Goal: Task Accomplishment & Management: Complete application form

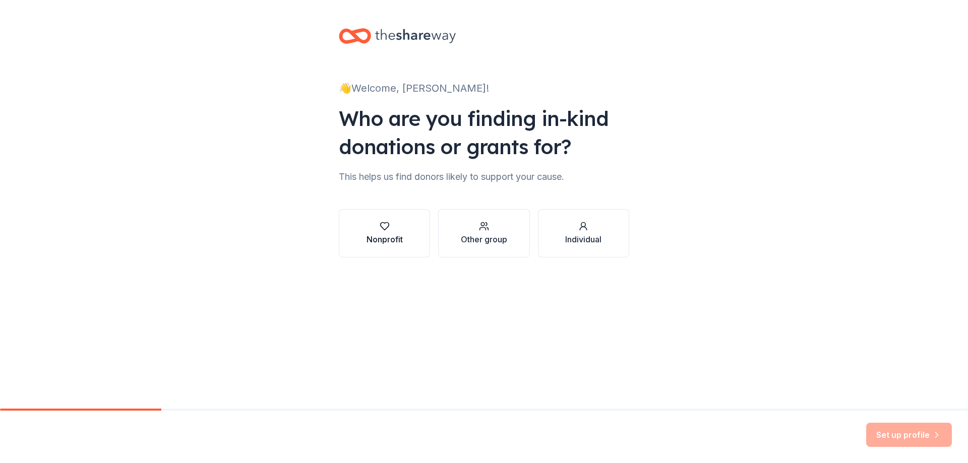
click at [376, 239] on div "Nonprofit" at bounding box center [384, 239] width 36 height 12
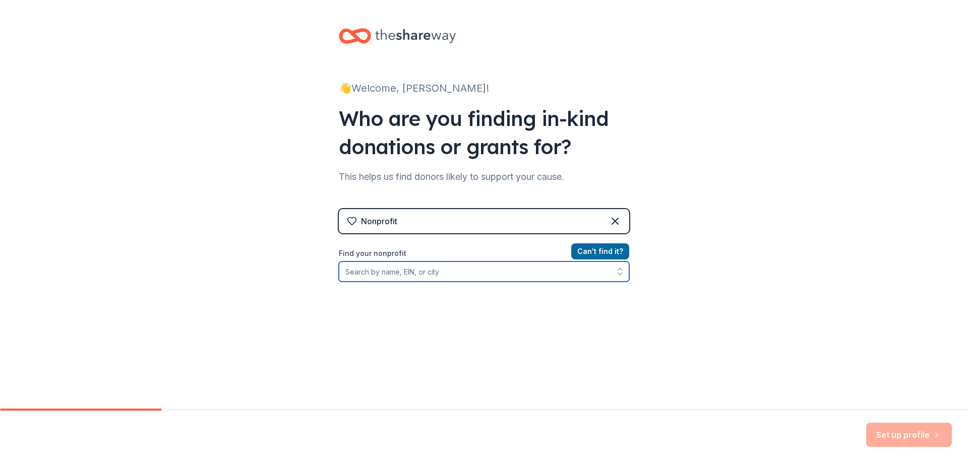
click at [386, 273] on input "Find your nonprofit" at bounding box center [484, 272] width 290 height 20
type input "o"
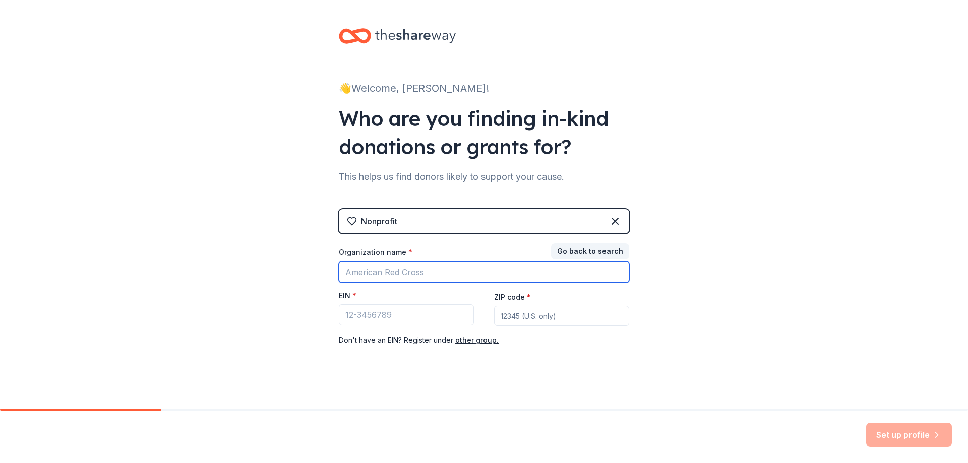
click at [388, 275] on input "Organization name *" at bounding box center [484, 272] width 290 height 21
type input "t"
type input "[GEOGRAPHIC_DATA]"
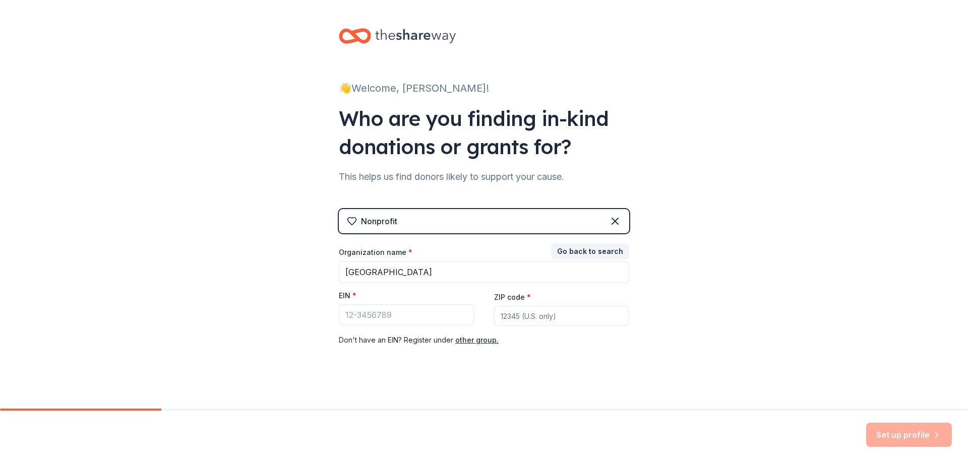
click at [527, 318] on input "ZIP code *" at bounding box center [561, 316] width 135 height 20
type input "34471"
click at [566, 251] on button "Go back to search" at bounding box center [590, 251] width 78 height 16
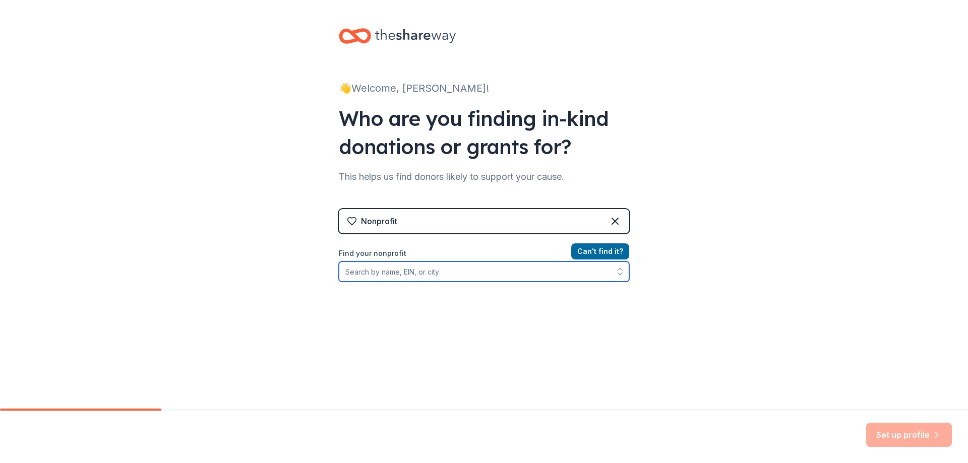
click at [359, 271] on input "Find your nonprofit" at bounding box center [484, 272] width 290 height 20
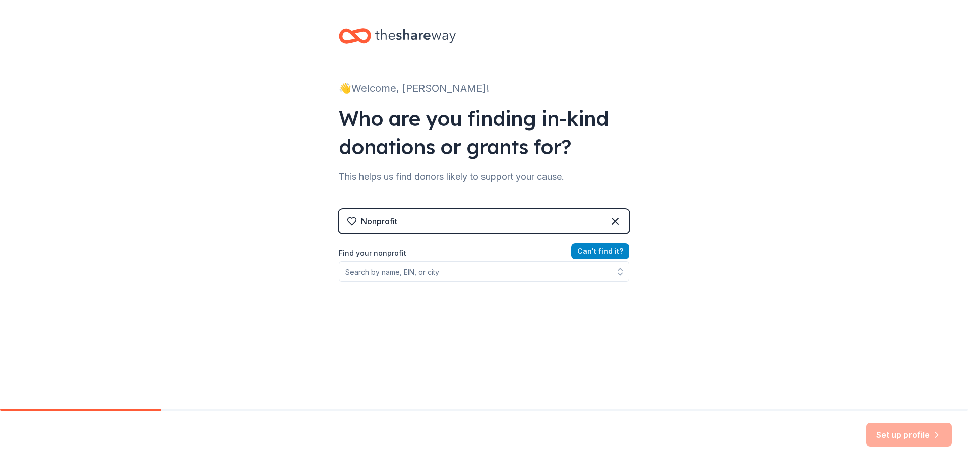
click at [596, 245] on button "Can ' t find it?" at bounding box center [600, 251] width 58 height 16
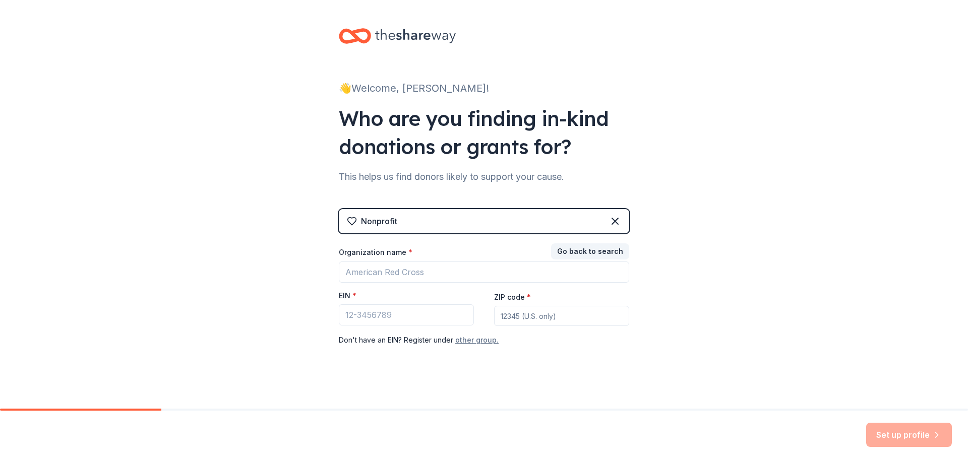
click at [479, 342] on button "other group." at bounding box center [476, 340] width 43 height 12
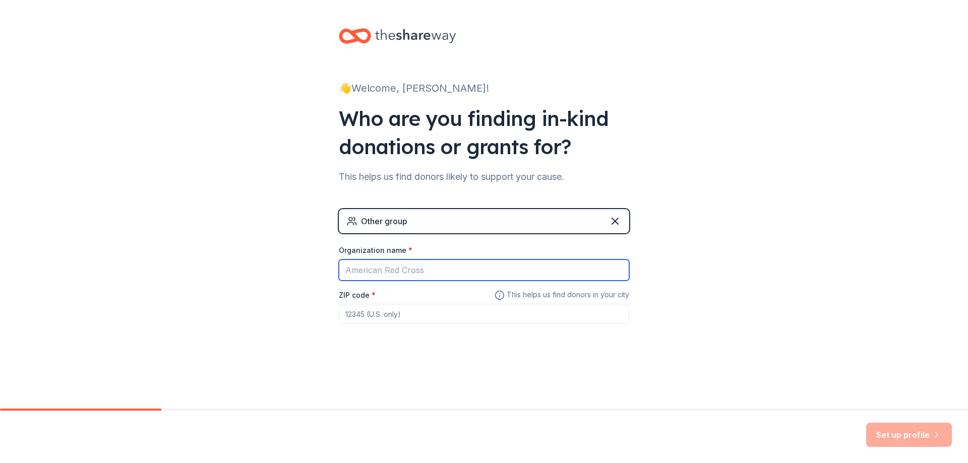
click at [387, 266] on input "Organization name *" at bounding box center [484, 270] width 290 height 21
type input "[GEOGRAPHIC_DATA]"
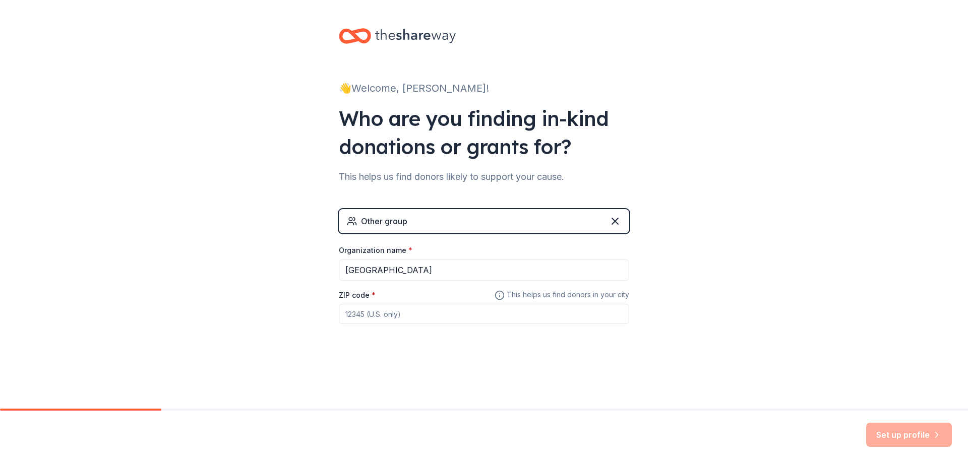
click at [366, 316] on input "ZIP code *" at bounding box center [484, 314] width 290 height 20
type input "34471"
click at [909, 433] on button "Set up profile" at bounding box center [909, 435] width 86 height 24
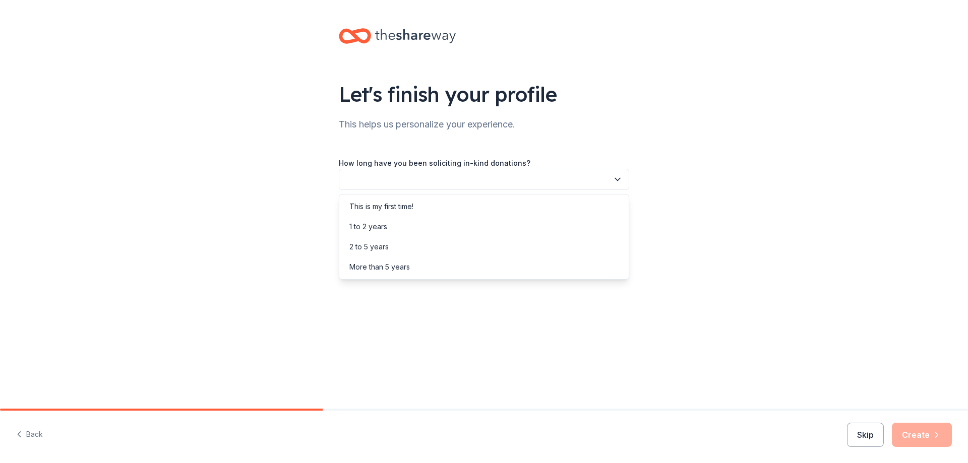
click at [621, 180] on icon "button" at bounding box center [617, 179] width 10 height 10
click at [399, 205] on div "This is my first time!" at bounding box center [381, 207] width 64 height 12
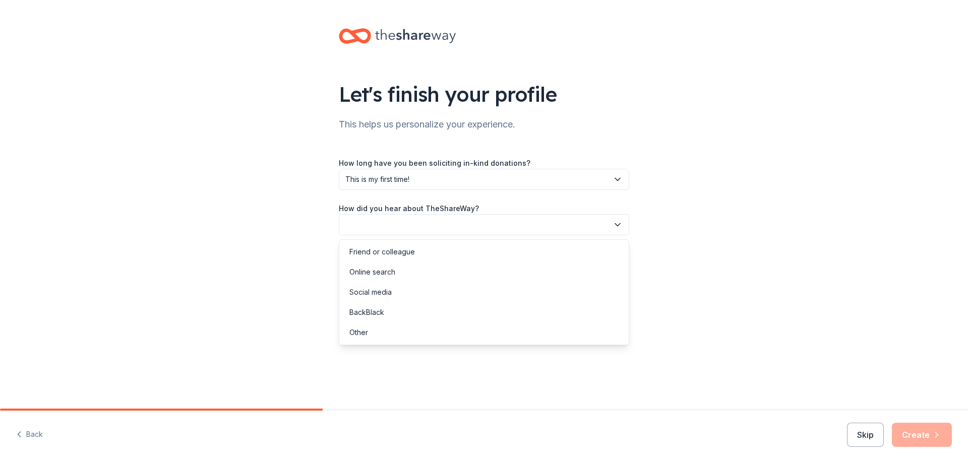
click at [615, 224] on icon "button" at bounding box center [617, 225] width 5 height 3
click at [386, 270] on div "Online search" at bounding box center [372, 272] width 46 height 12
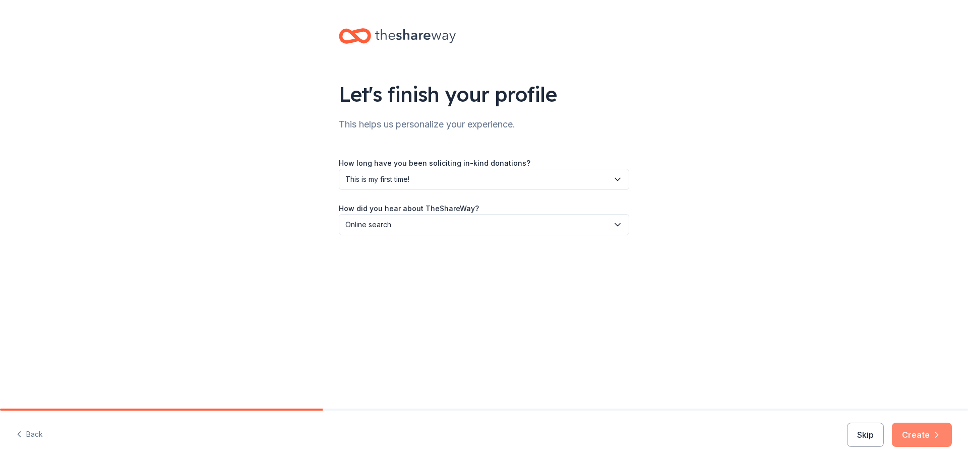
click at [916, 440] on button "Create" at bounding box center [922, 435] width 60 height 24
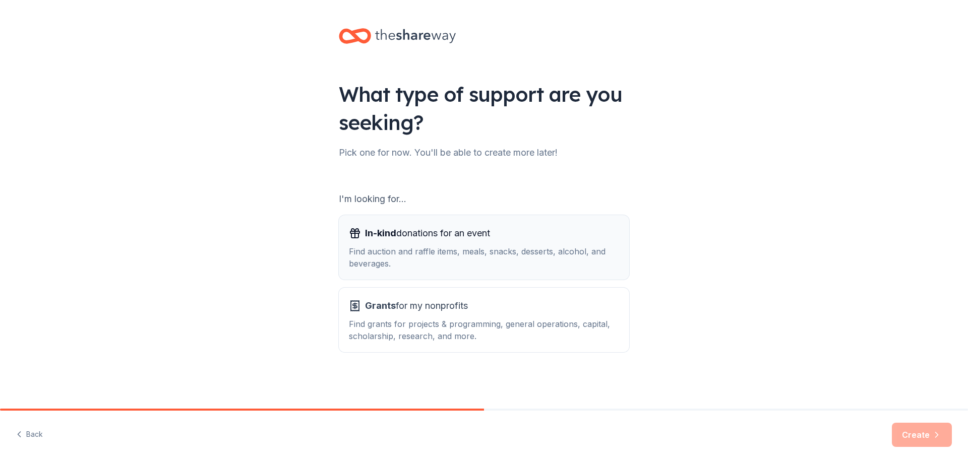
click at [441, 242] on div "In-kind donations for an event Find auction and raffle items, meals, snacks, de…" at bounding box center [484, 247] width 270 height 44
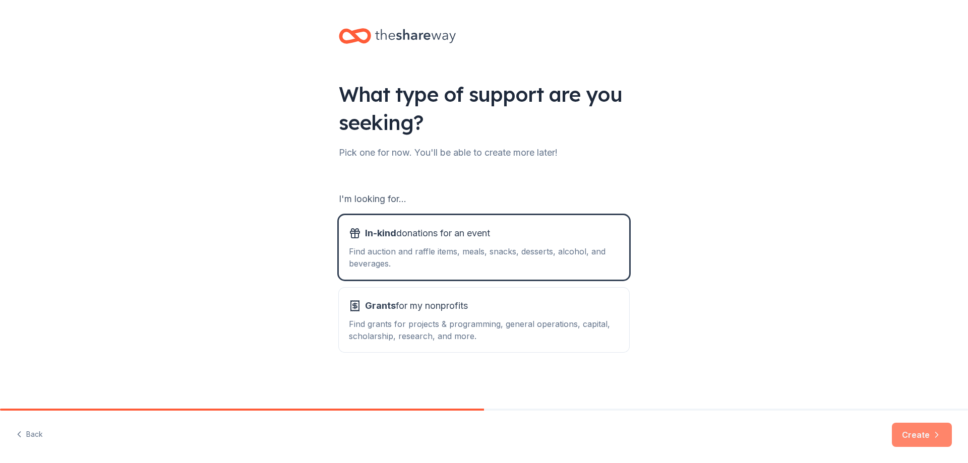
click at [913, 433] on button "Create" at bounding box center [922, 435] width 60 height 24
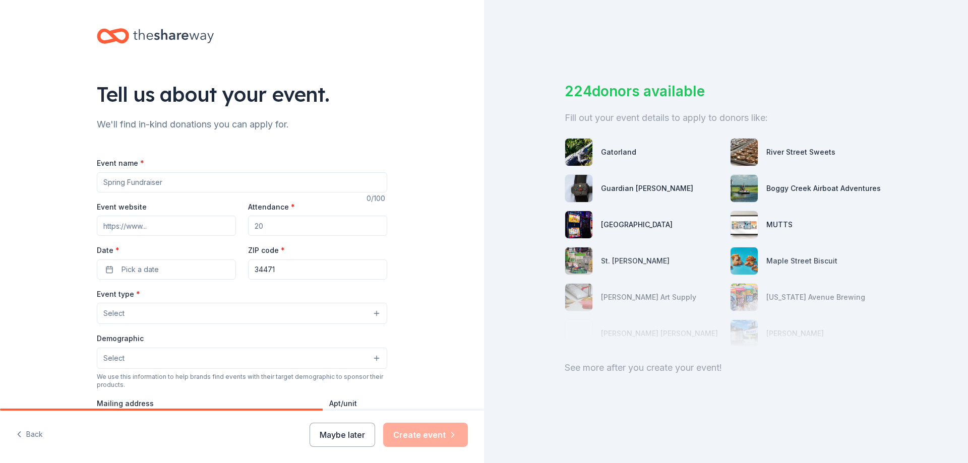
click at [139, 182] on input "Event name *" at bounding box center [242, 182] width 290 height 20
type input "Hillcrest Annual Pumpkin Decorating contest."
click at [269, 226] on input "Attendance *" at bounding box center [317, 226] width 139 height 20
type input "30"
click at [178, 267] on button "Pick a date" at bounding box center [166, 270] width 139 height 20
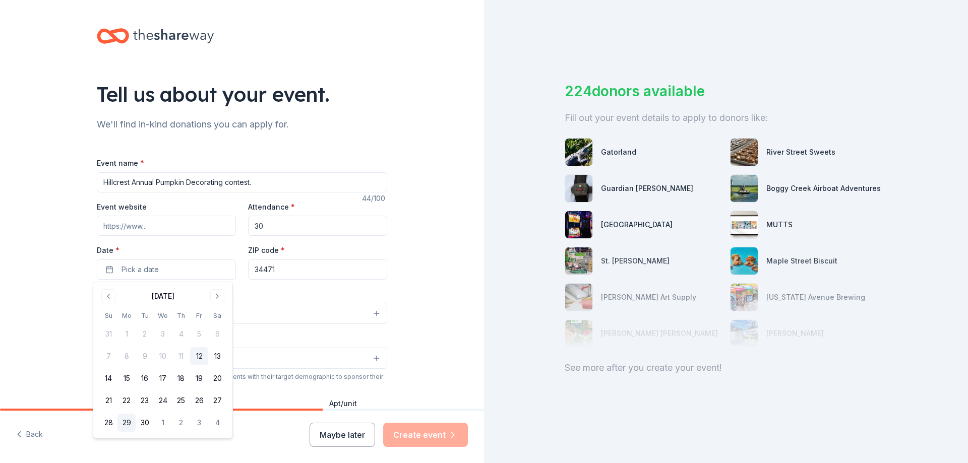
click at [127, 426] on button "29" at bounding box center [126, 423] width 18 height 18
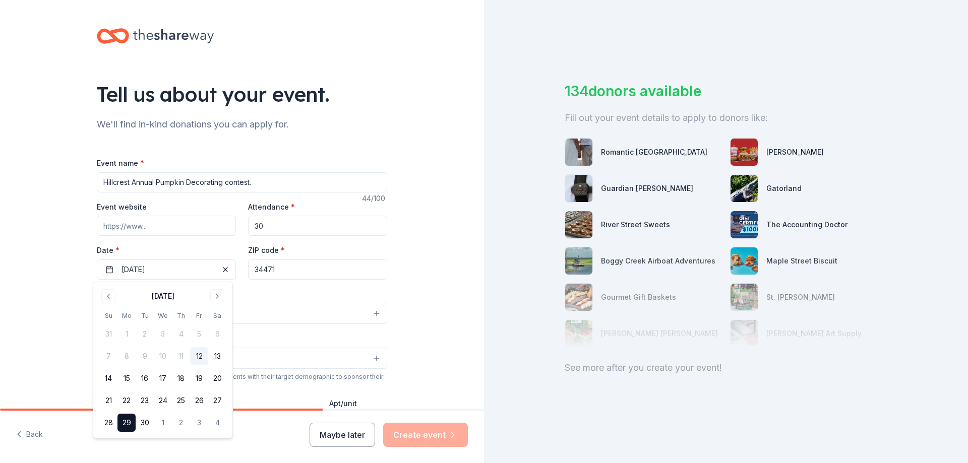
click at [394, 292] on div "Tell us about your event. We'll find in-kind donations you can apply for. Event…" at bounding box center [242, 335] width 323 height 671
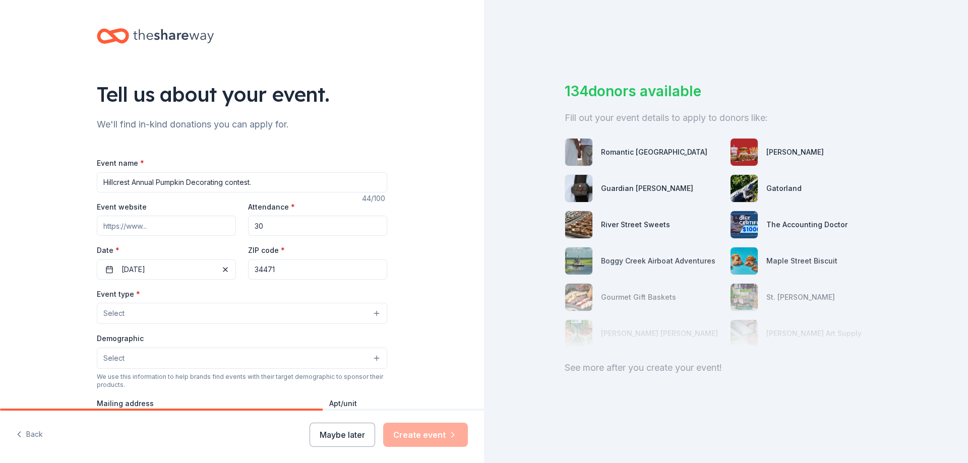
click at [124, 317] on button "Select" at bounding box center [242, 313] width 290 height 21
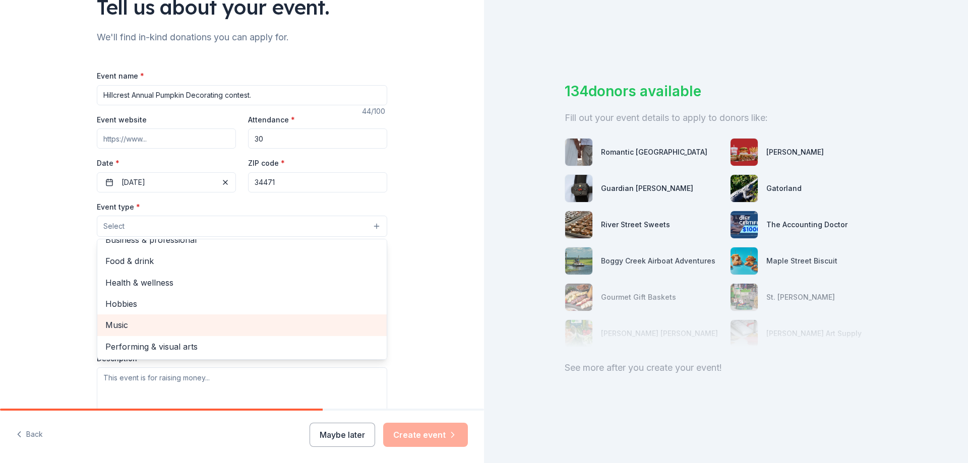
scroll to position [101, 0]
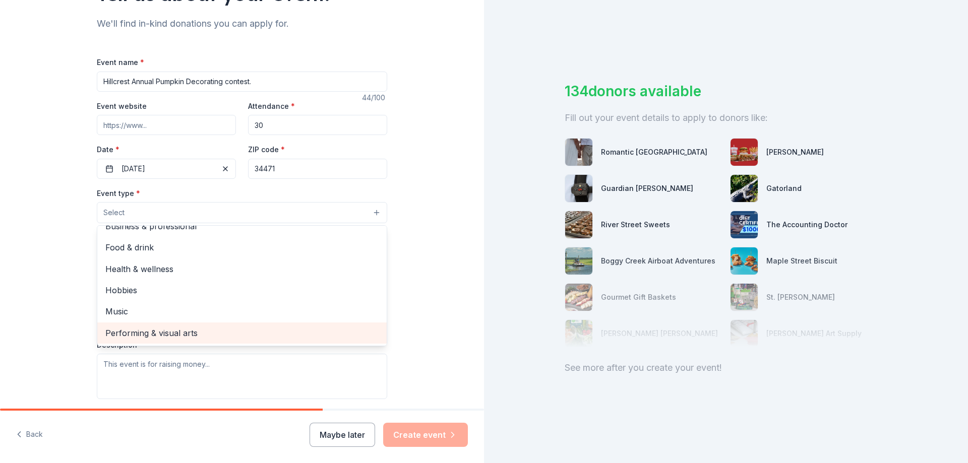
click at [195, 335] on span "Performing & visual arts" at bounding box center [241, 333] width 273 height 13
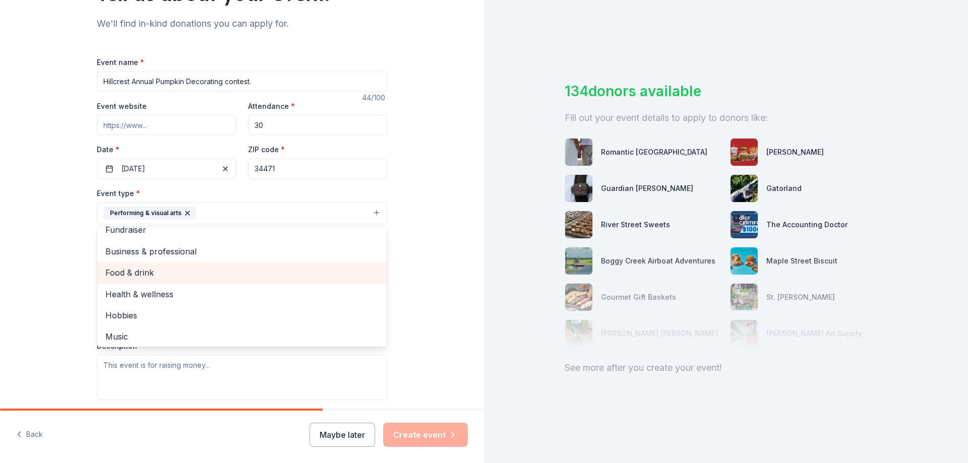
scroll to position [12, 0]
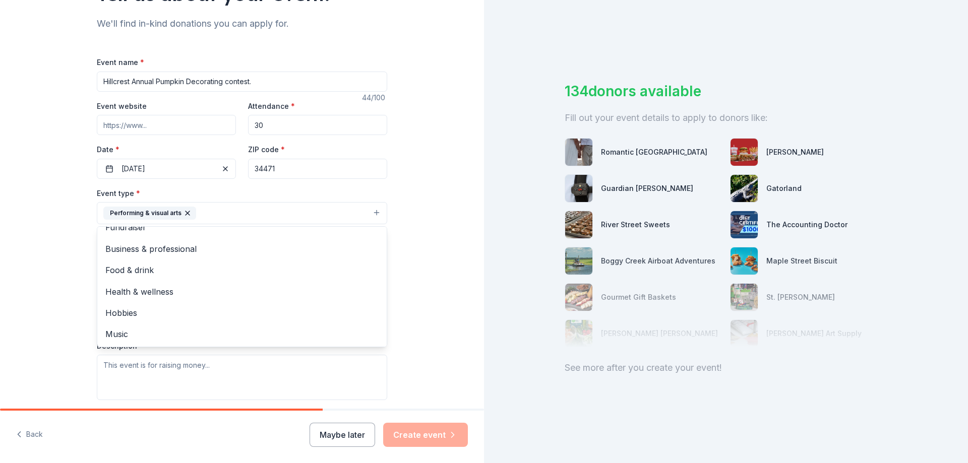
click at [422, 289] on div "Tell us about your event. We'll find in-kind donations you can apply for. Event…" at bounding box center [242, 235] width 484 height 672
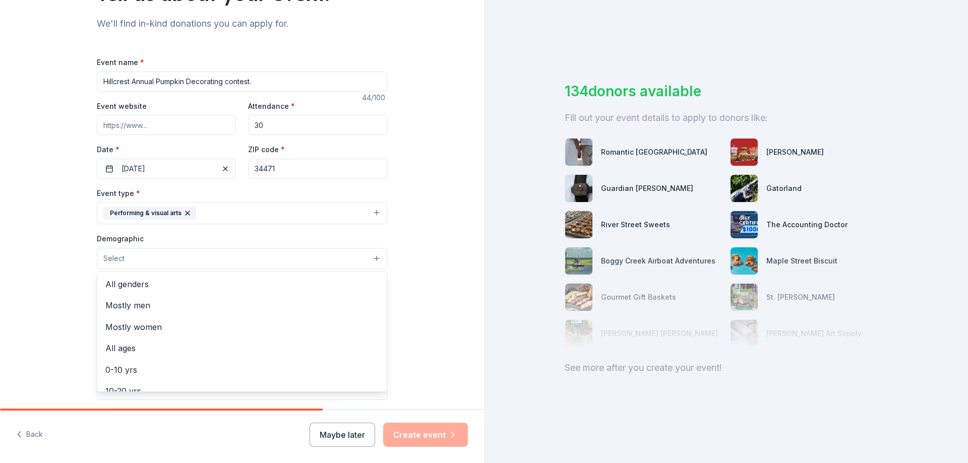
click at [134, 255] on button "Select" at bounding box center [242, 258] width 290 height 21
click at [135, 282] on span "All genders" at bounding box center [241, 284] width 273 height 13
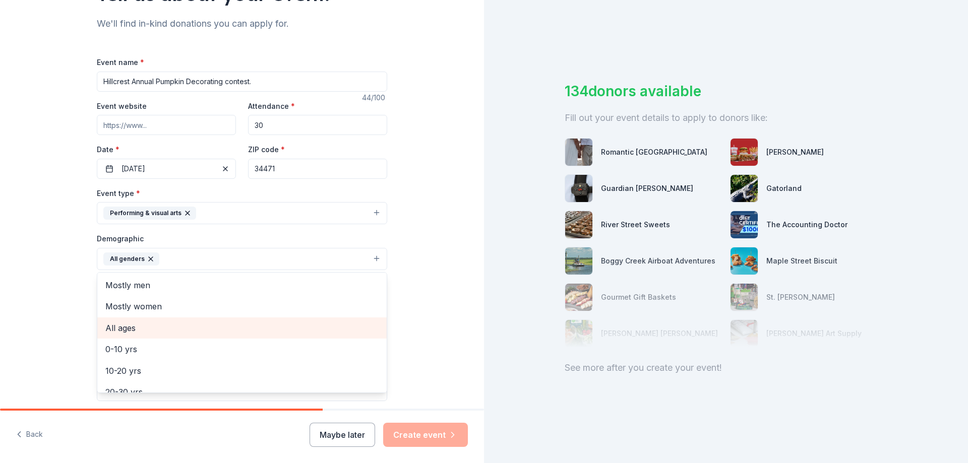
scroll to position [50, 0]
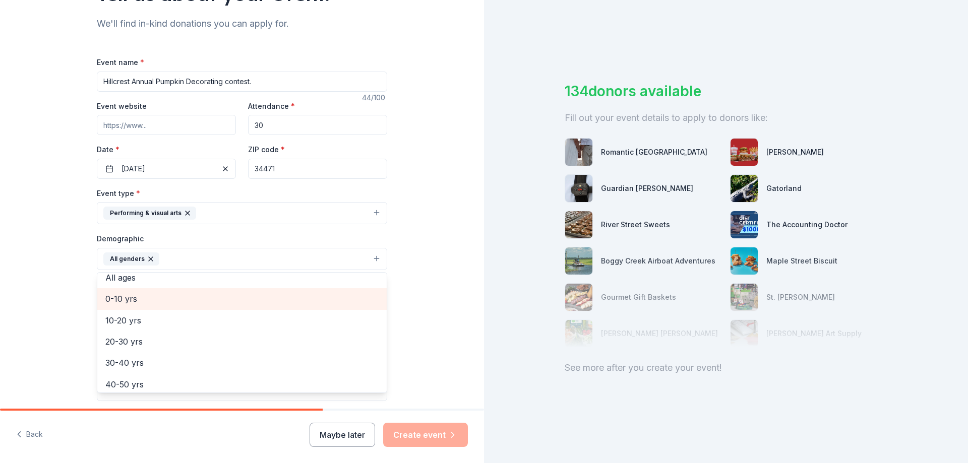
click at [118, 298] on span "0-10 yrs" at bounding box center [241, 298] width 273 height 13
click at [119, 299] on span "10-20 yrs" at bounding box center [241, 298] width 273 height 13
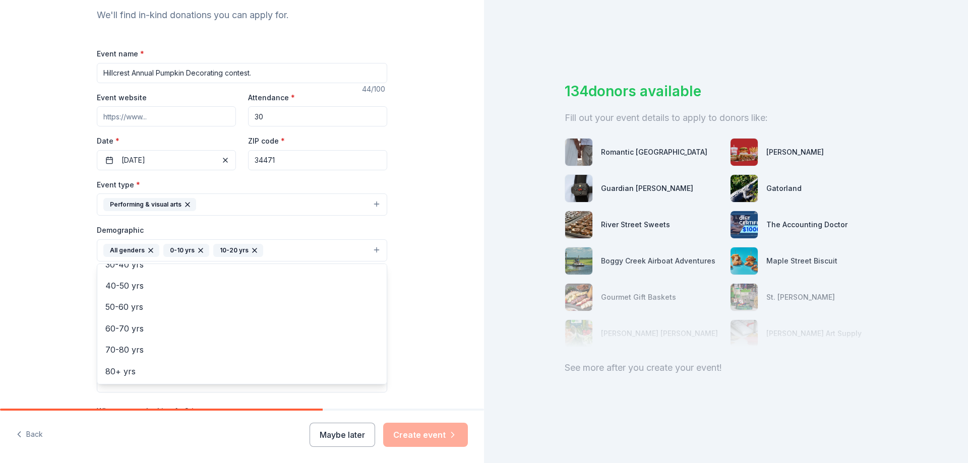
scroll to position [101, 0]
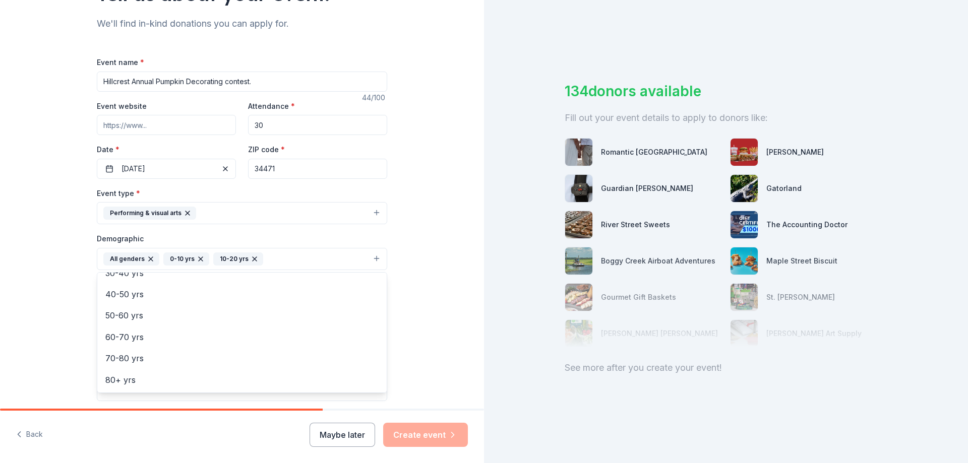
click at [424, 272] on div "Tell us about your event. We'll find in-kind donations you can apply for. Event…" at bounding box center [242, 235] width 484 height 673
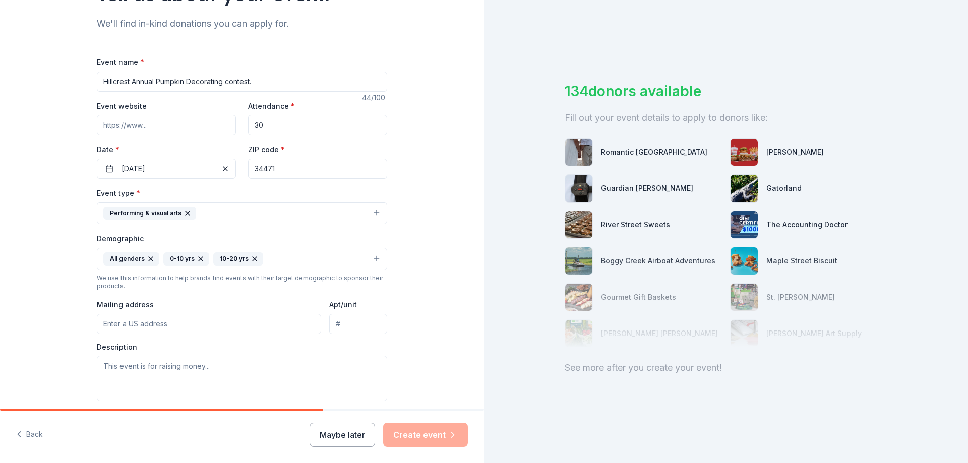
click at [114, 320] on input "Mailing address" at bounding box center [209, 324] width 224 height 20
type input "[STREET_ADDRESS]"
click at [138, 371] on textarea at bounding box center [242, 378] width 290 height 45
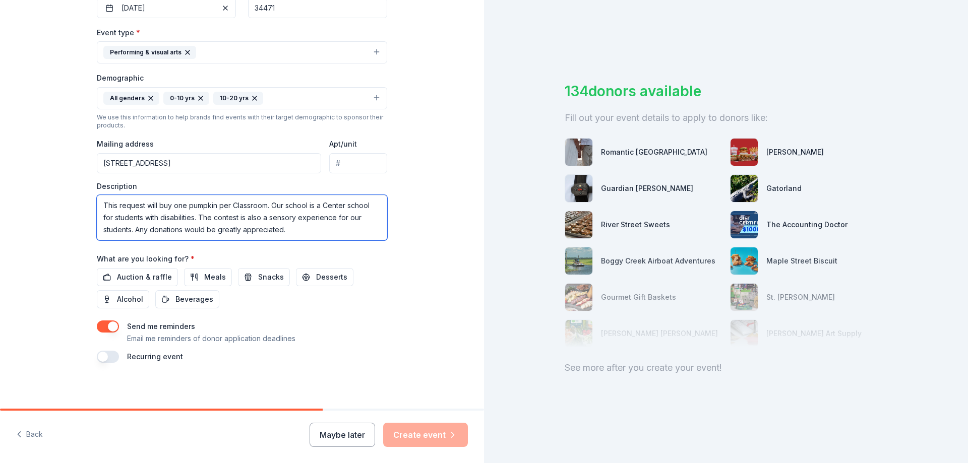
scroll to position [264, 0]
type textarea "This request will buy one pumpkin per Classroom. Our school is a Center school …"
click at [101, 352] on button "button" at bounding box center [108, 354] width 22 height 12
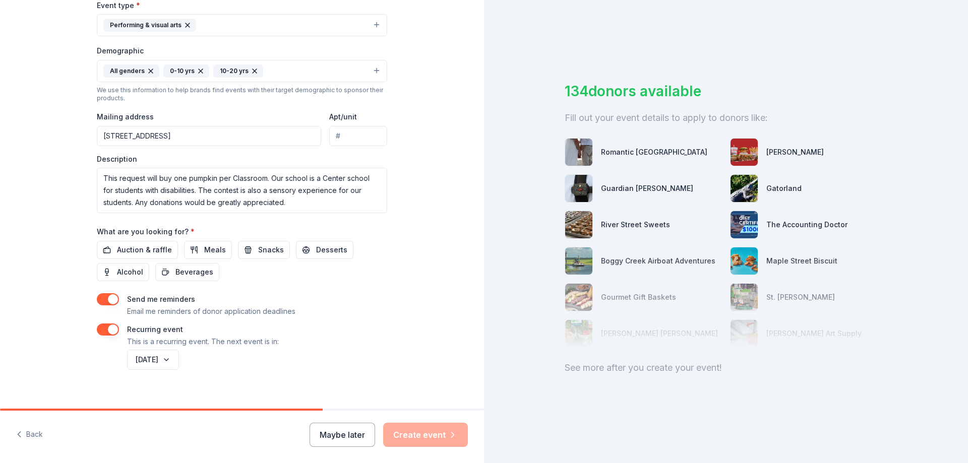
scroll to position [300, 0]
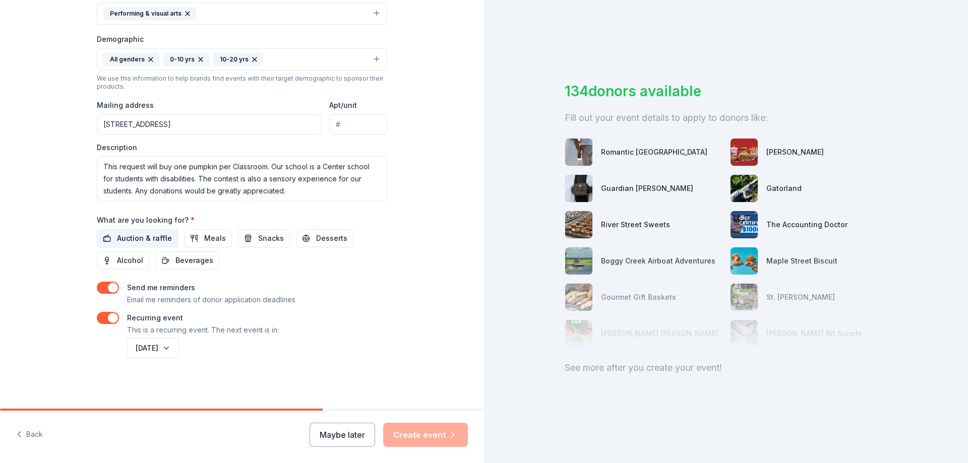
click at [147, 237] on span "Auction & raffle" at bounding box center [144, 238] width 55 height 12
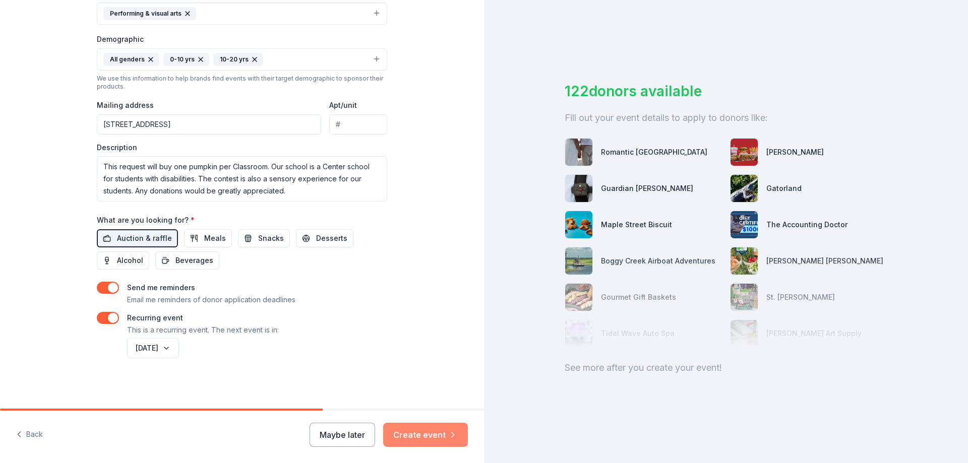
click at [406, 436] on button "Create event" at bounding box center [425, 435] width 85 height 24
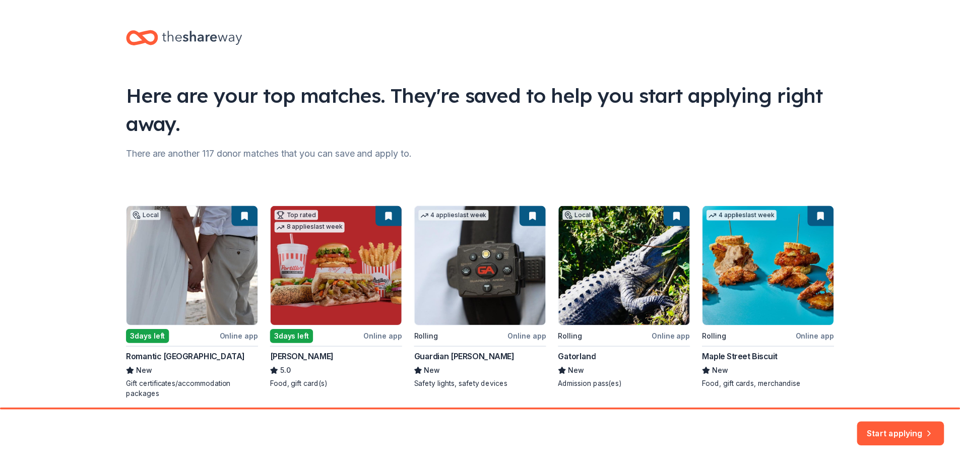
scroll to position [39, 0]
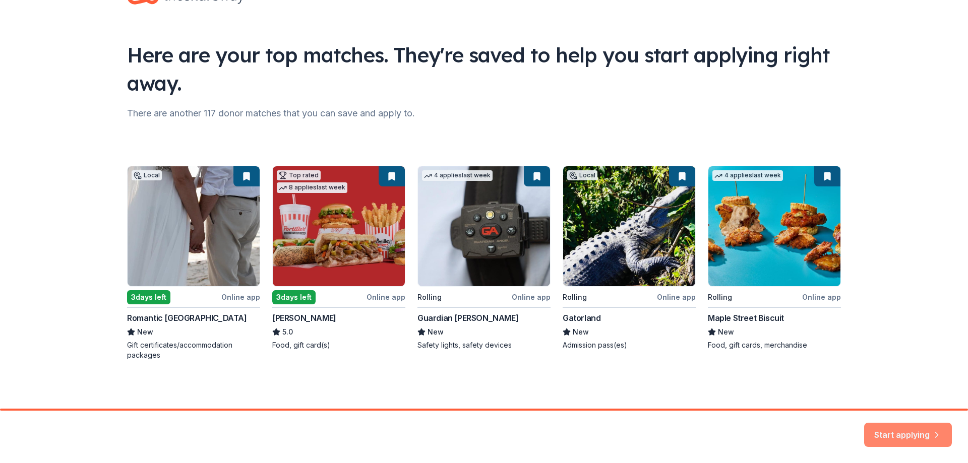
click at [896, 435] on button "Start applying" at bounding box center [908, 429] width 88 height 24
click at [892, 432] on div "Start applying" at bounding box center [908, 435] width 88 height 24
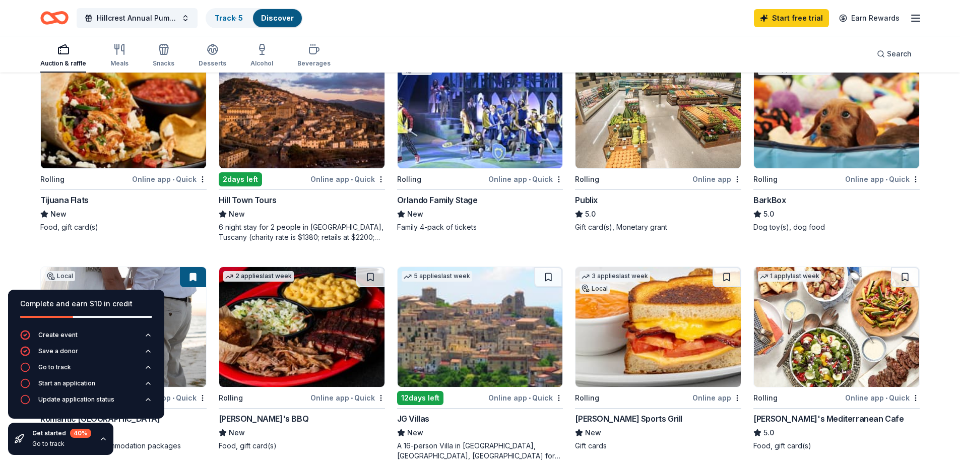
scroll to position [397, 0]
